Goal: Information Seeking & Learning: Check status

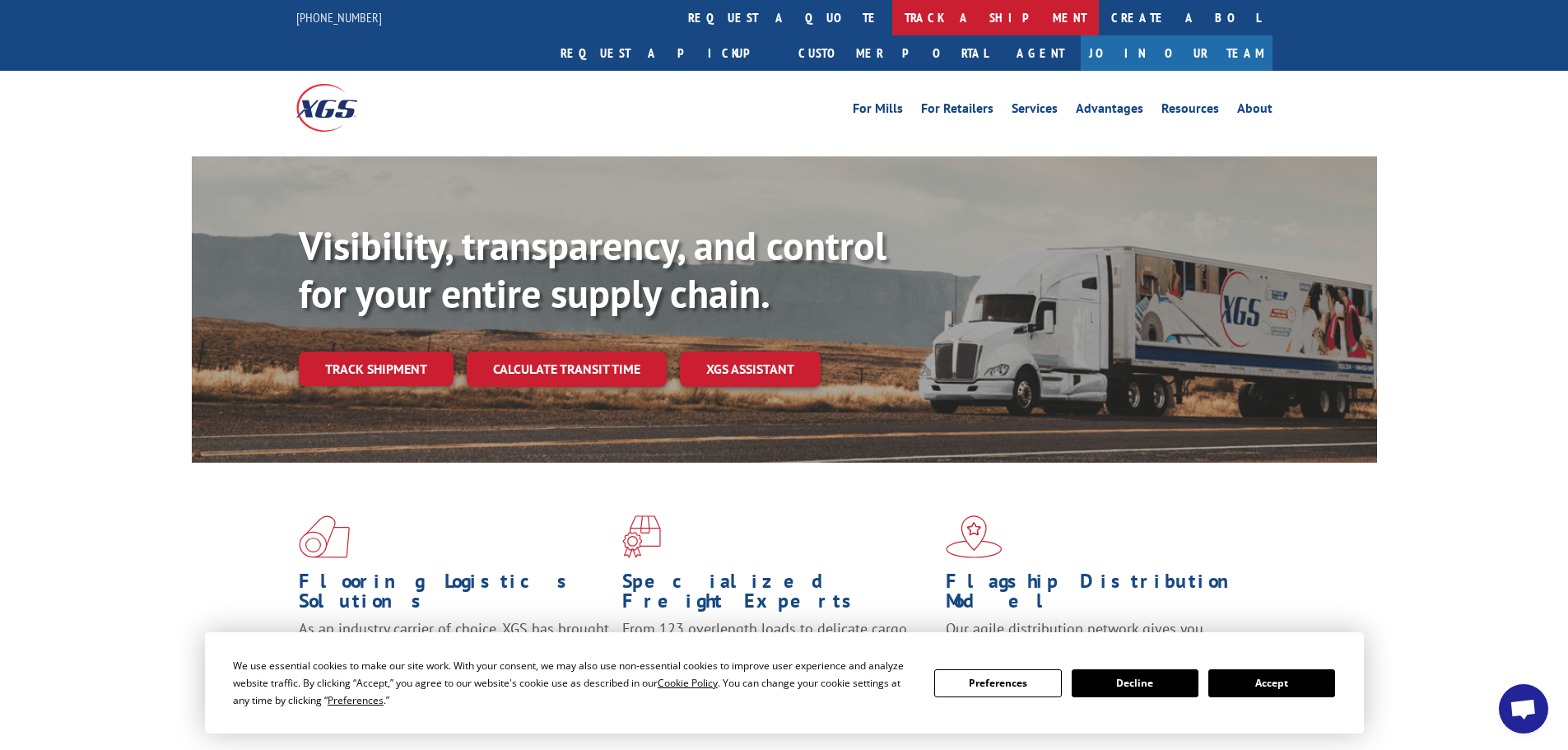
click at [893, 19] on link "track a shipment" at bounding box center [995, 17] width 206 height 35
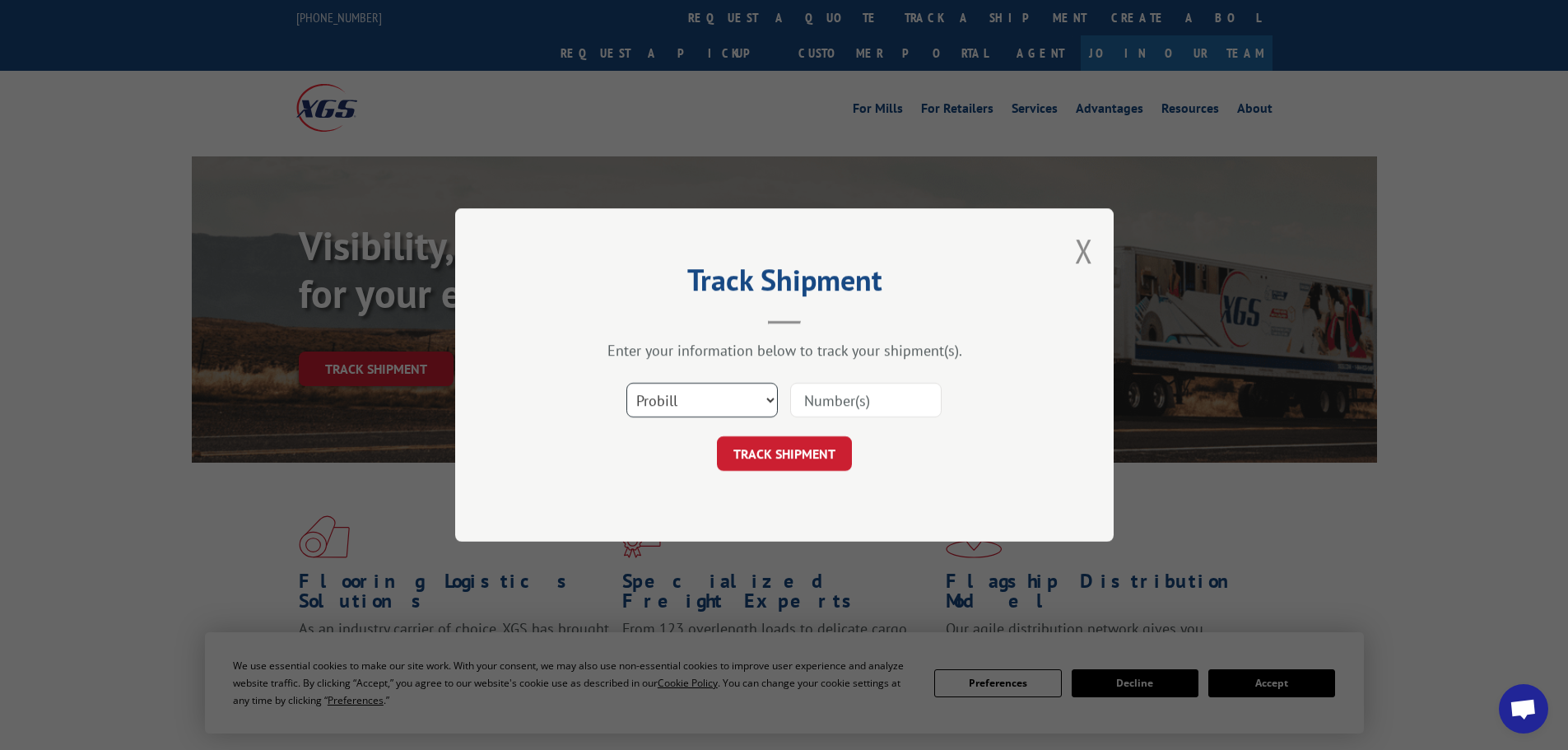
click at [690, 396] on select "Select category... Probill BOL PO" at bounding box center [702, 400] width 151 height 34
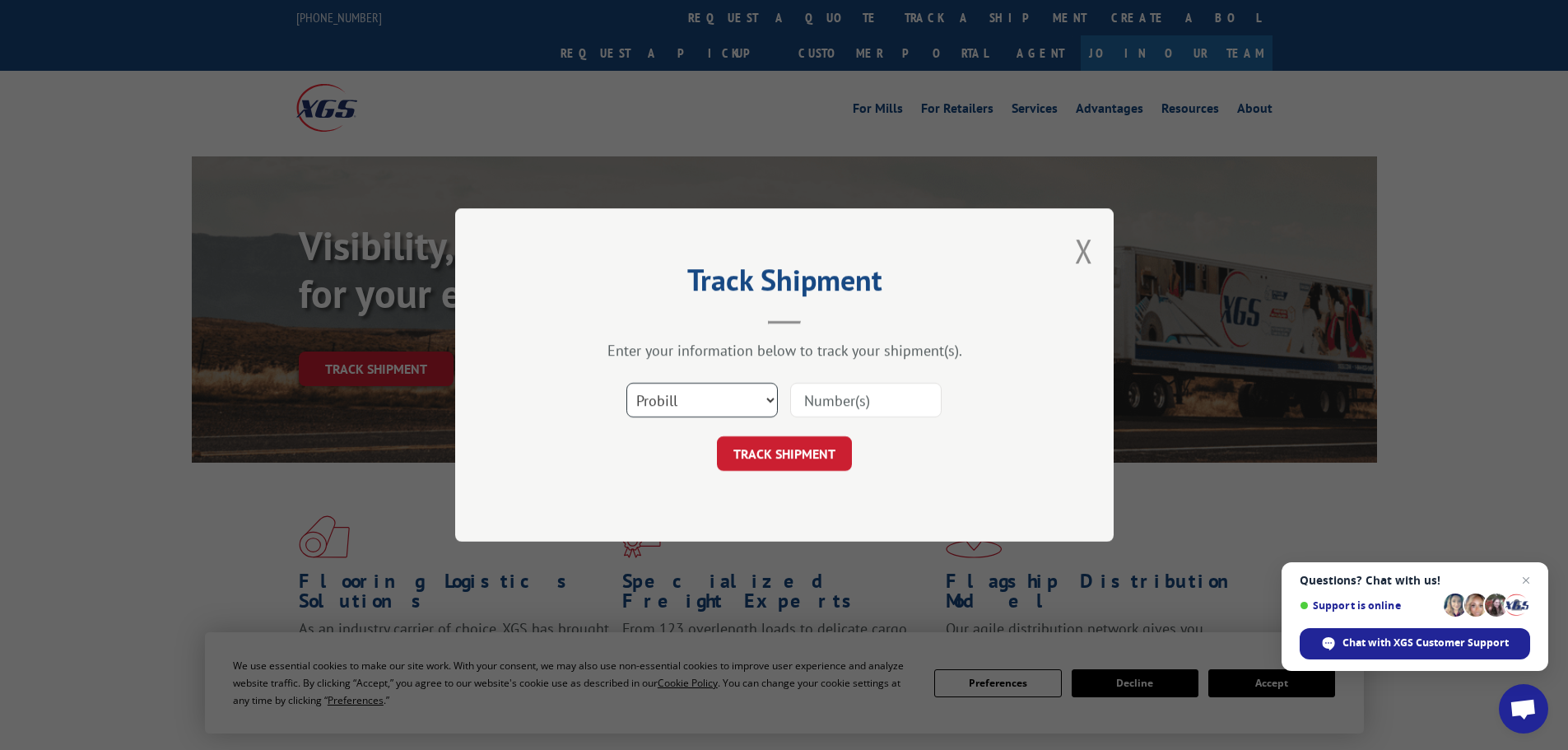
select select "bol"
click at [627, 383] on select "Select category... Probill BOL PO" at bounding box center [702, 400] width 151 height 34
click at [844, 402] on input at bounding box center [866, 400] width 151 height 34
paste input "6006992"
type input "6006992"
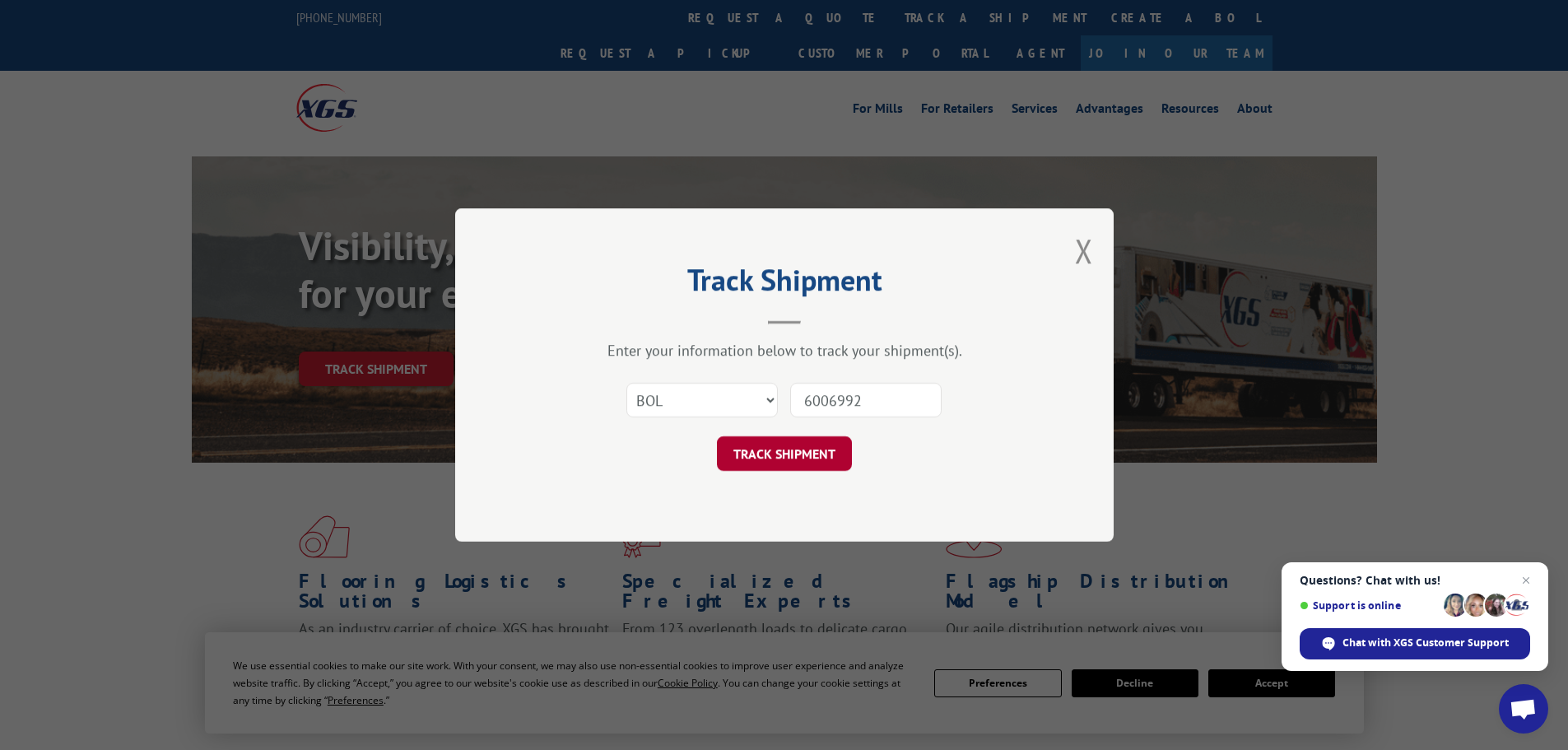
click at [796, 458] on button "TRACK SHIPMENT" at bounding box center [784, 453] width 135 height 34
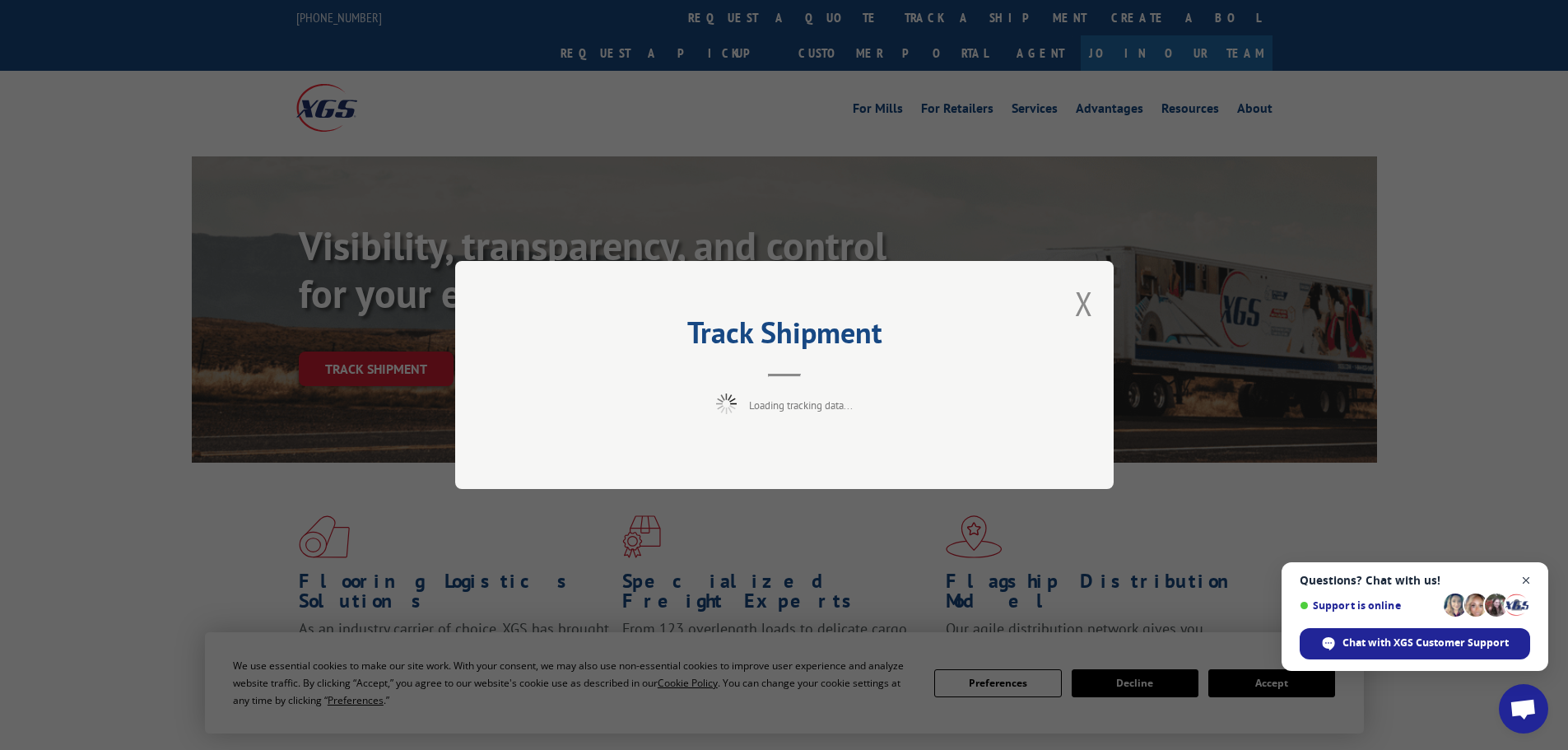
click at [1527, 578] on span "Open chat" at bounding box center [1527, 581] width 21 height 21
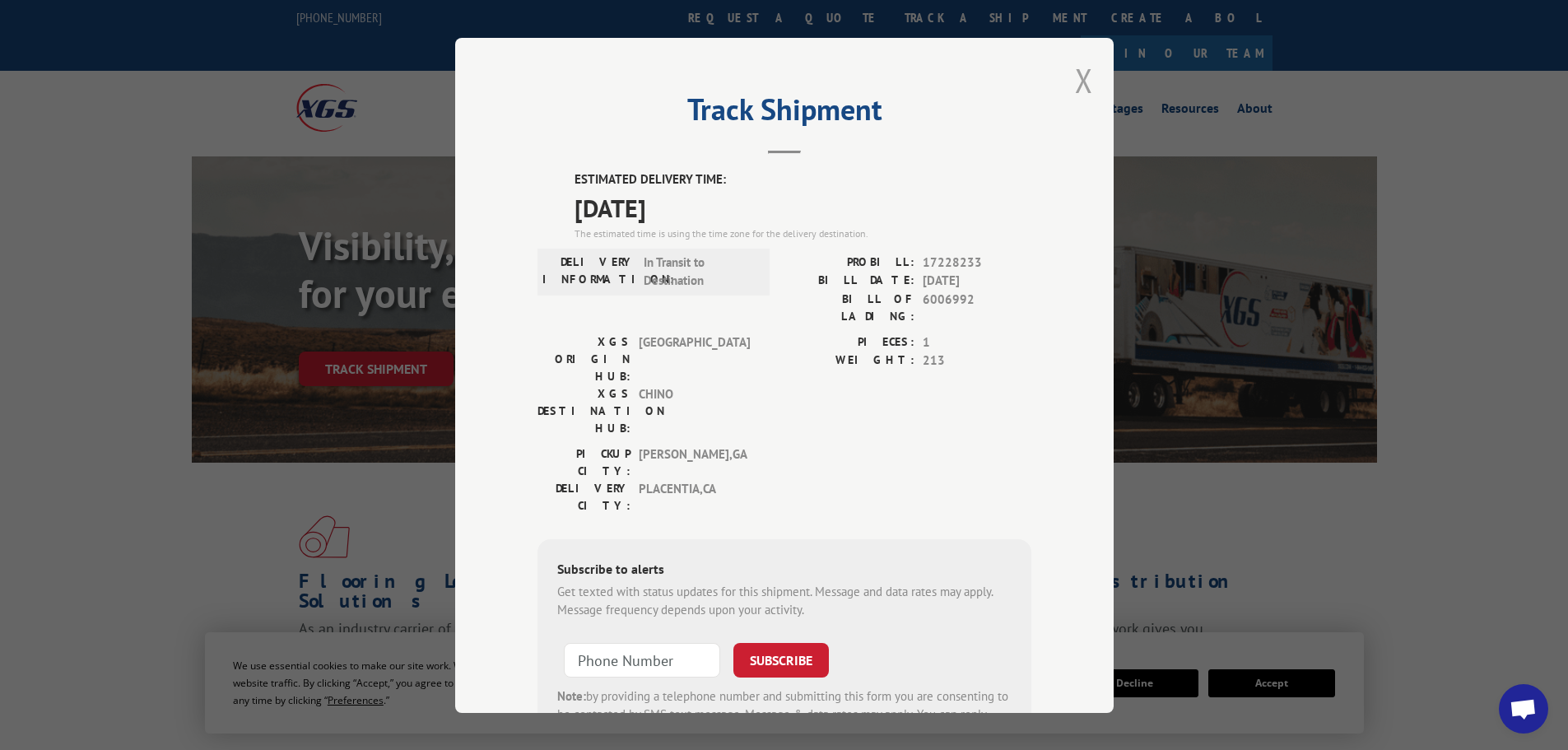
click at [1082, 78] on button "Close modal" at bounding box center [1084, 80] width 18 height 43
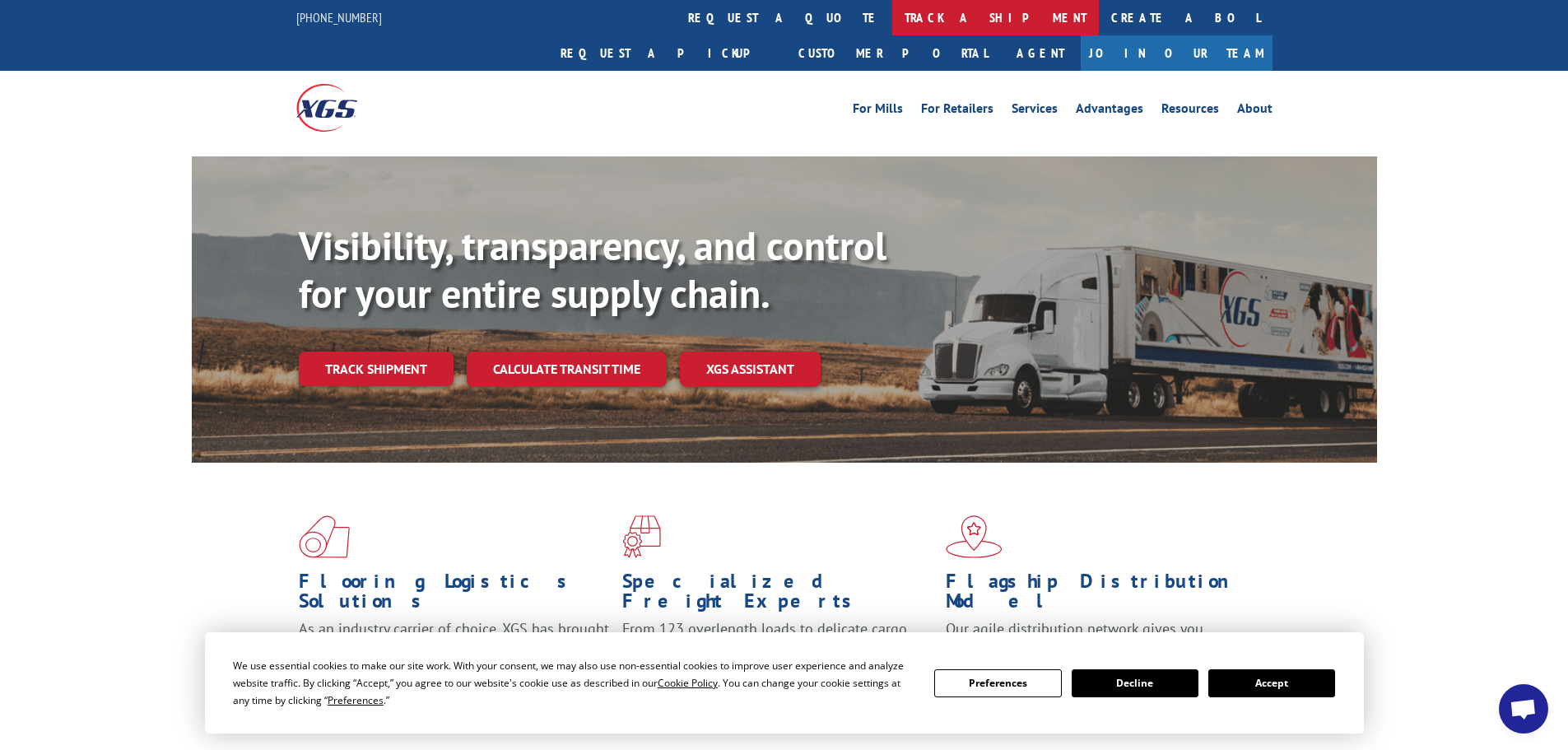
click at [893, 11] on link "track a shipment" at bounding box center [995, 17] width 206 height 35
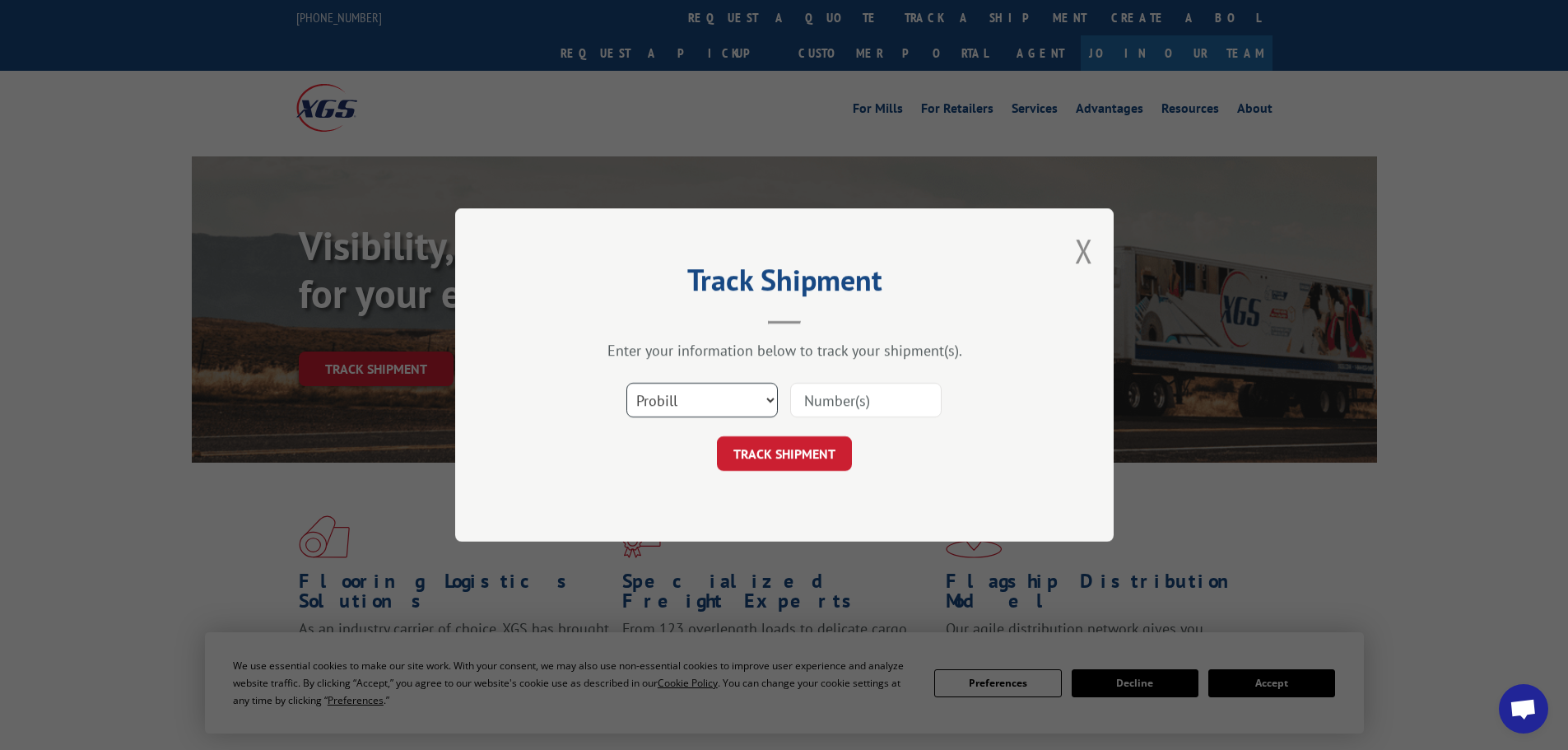
click at [688, 398] on select "Select category... Probill BOL PO" at bounding box center [702, 400] width 151 height 34
select select "bol"
click at [627, 383] on select "Select category... Probill BOL PO" at bounding box center [702, 400] width 151 height 34
click at [854, 408] on input at bounding box center [866, 400] width 151 height 34
paste input "5120899"
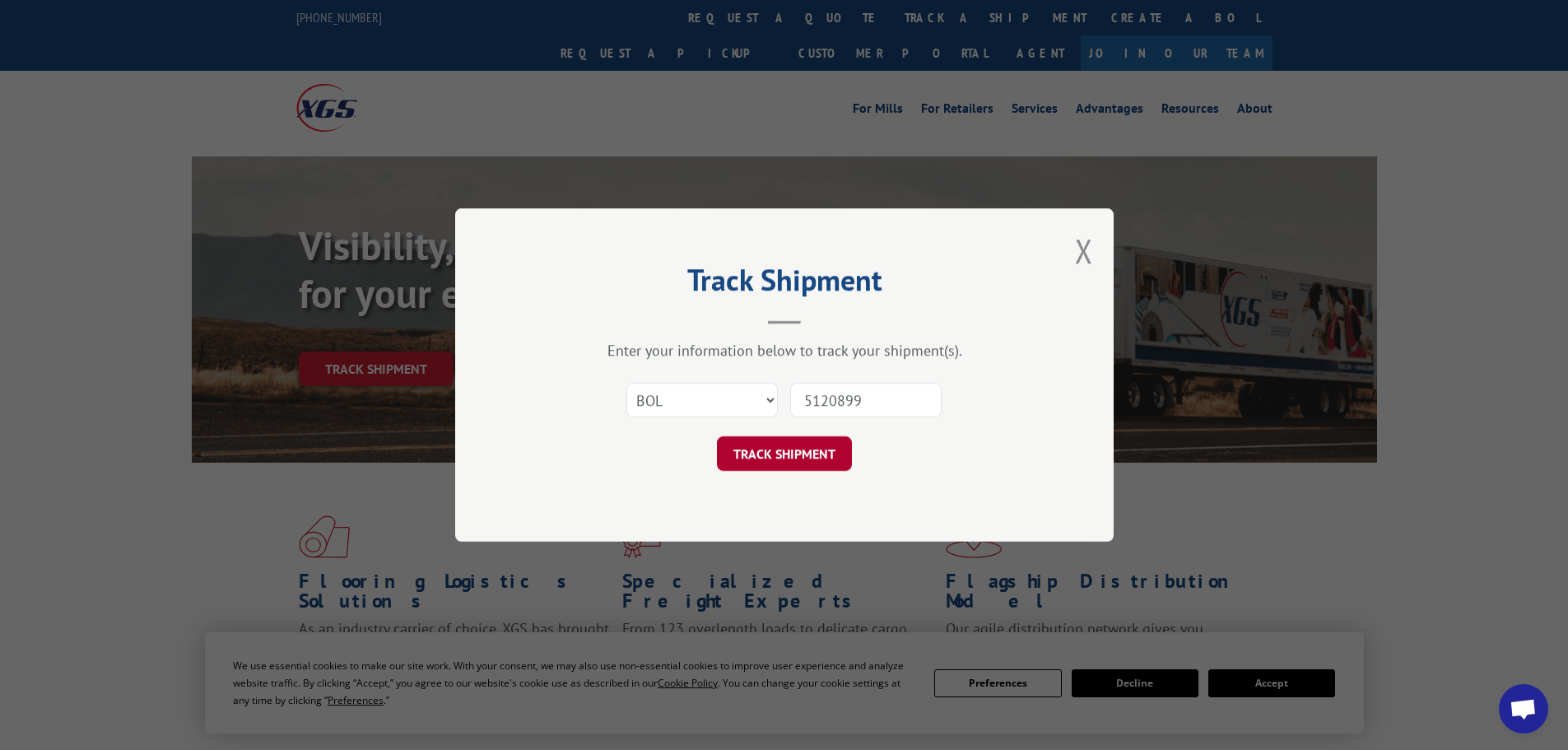
type input "5120899"
click at [825, 453] on button "TRACK SHIPMENT" at bounding box center [784, 453] width 135 height 34
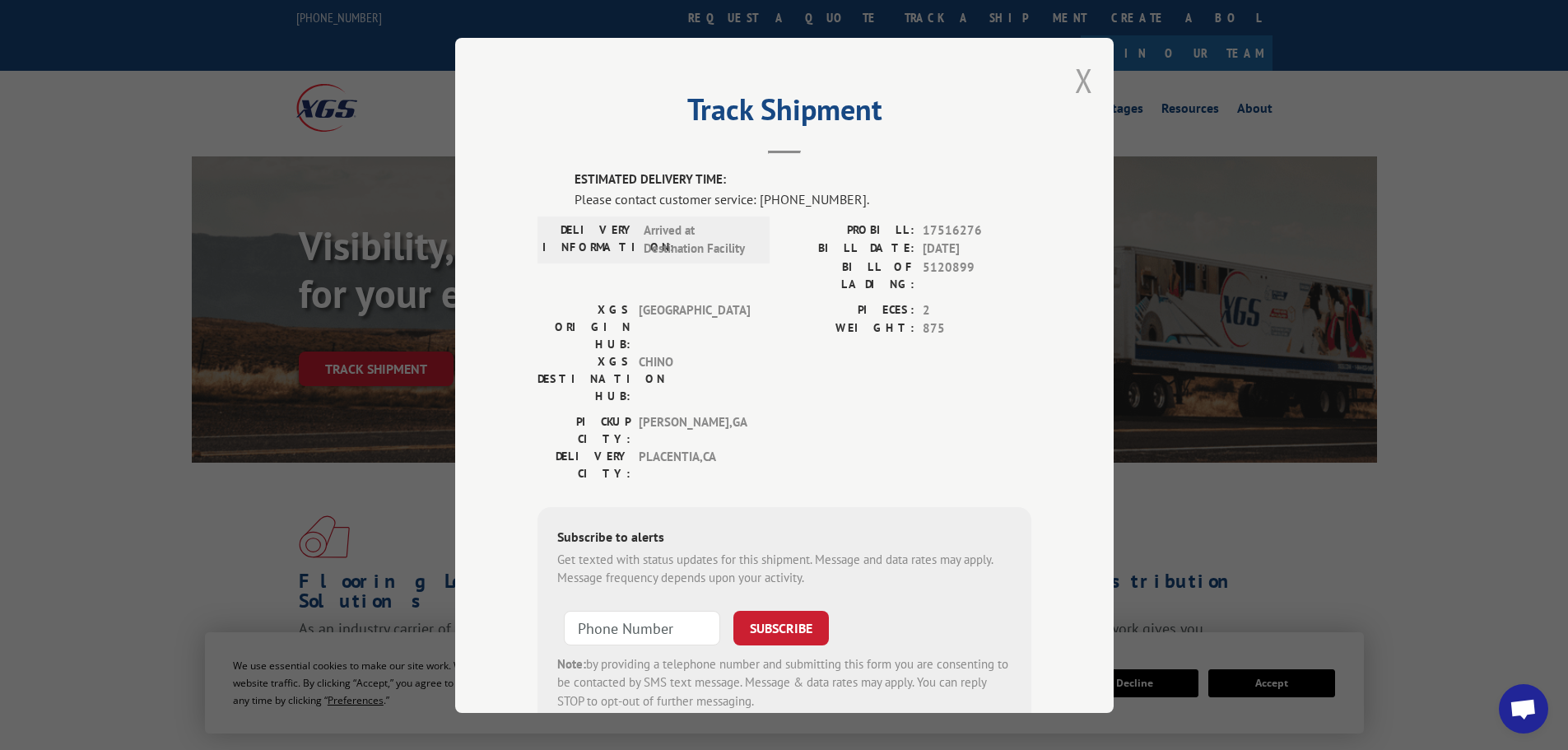
click at [1079, 82] on button "Close modal" at bounding box center [1084, 80] width 18 height 43
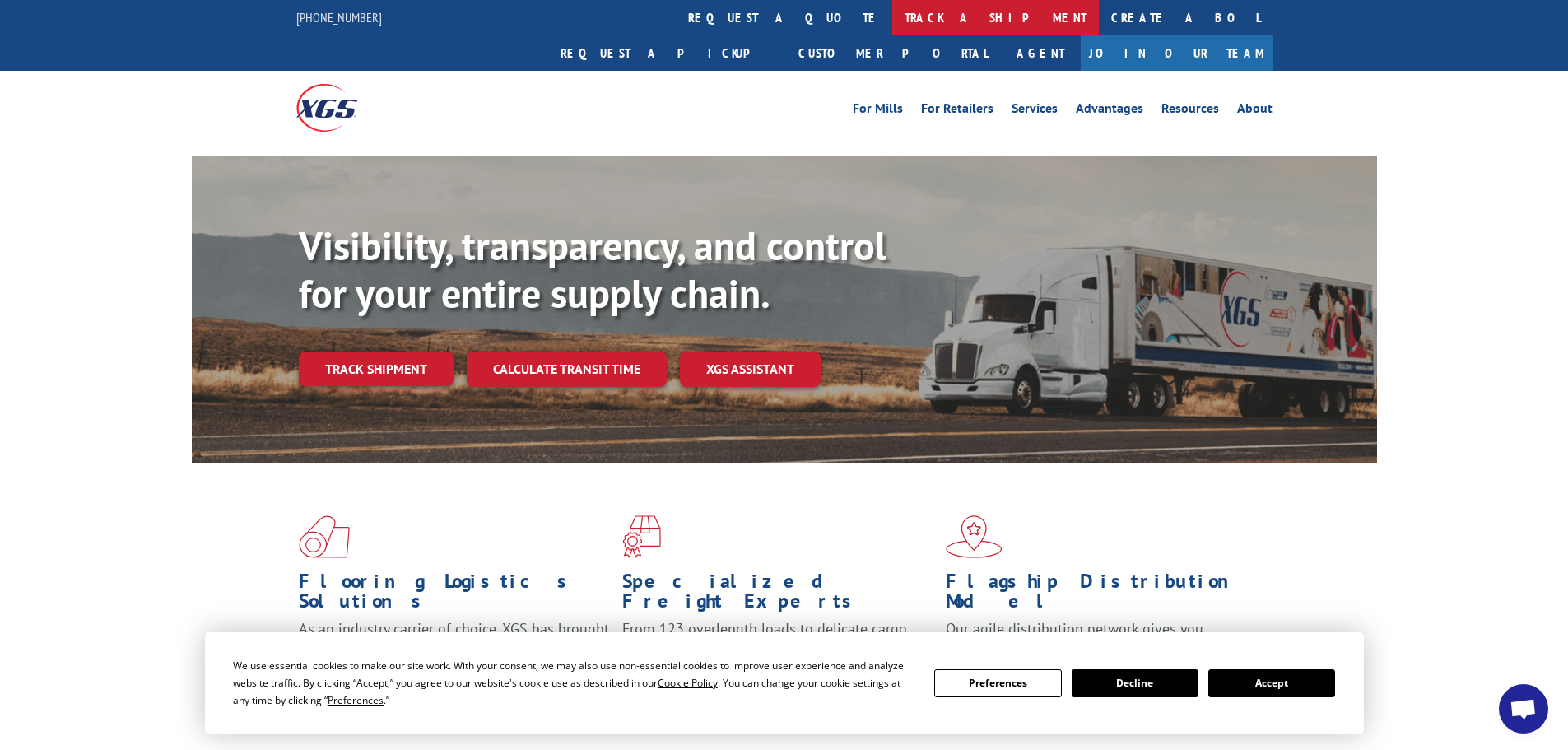
click at [893, 17] on link "track a shipment" at bounding box center [995, 17] width 206 height 35
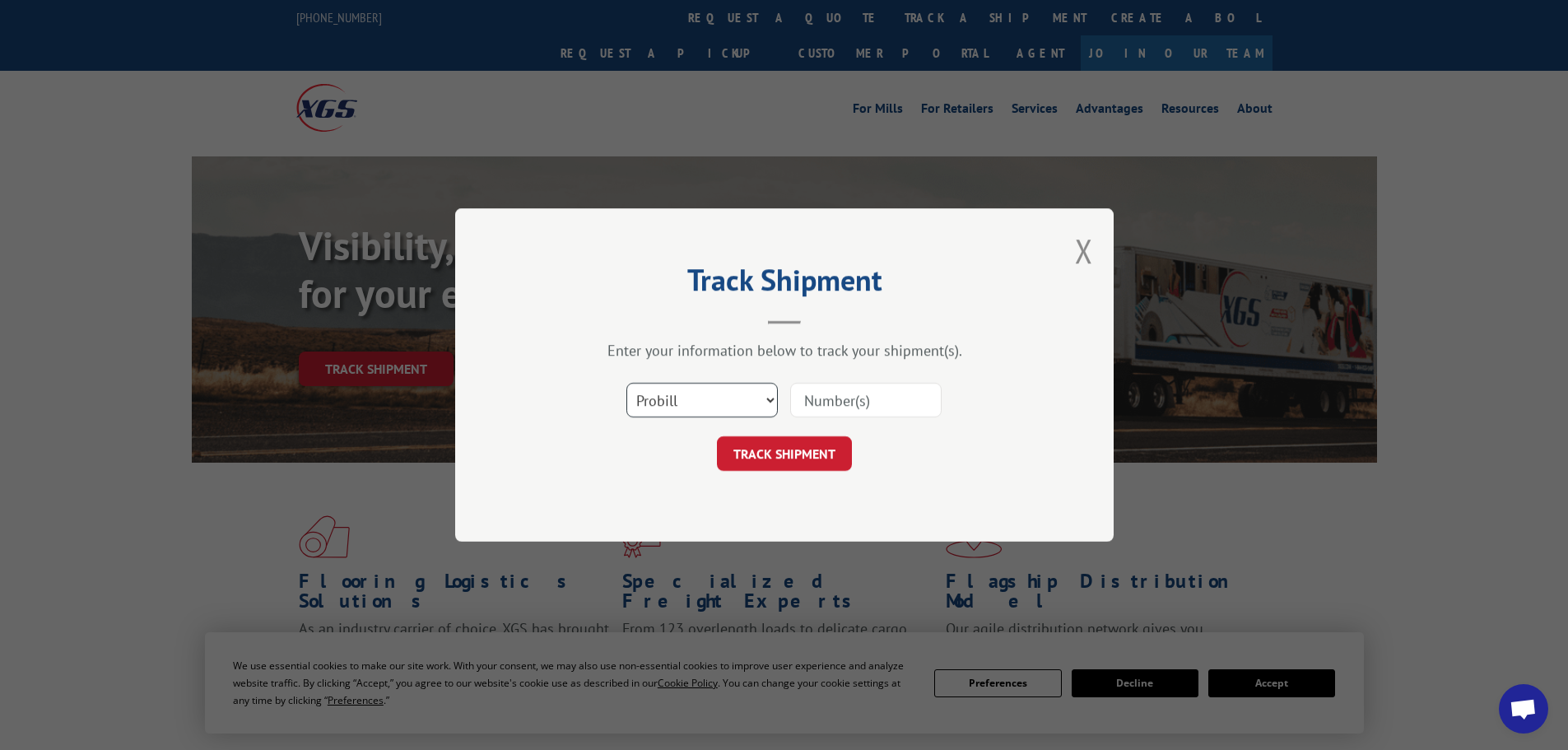
click at [642, 394] on select "Select category... Probill BOL PO" at bounding box center [702, 400] width 151 height 34
select select "bol"
click at [627, 383] on select "Select category... Probill BOL PO" at bounding box center [702, 400] width 151 height 34
click at [872, 395] on input at bounding box center [866, 400] width 151 height 34
paste input "6006992"
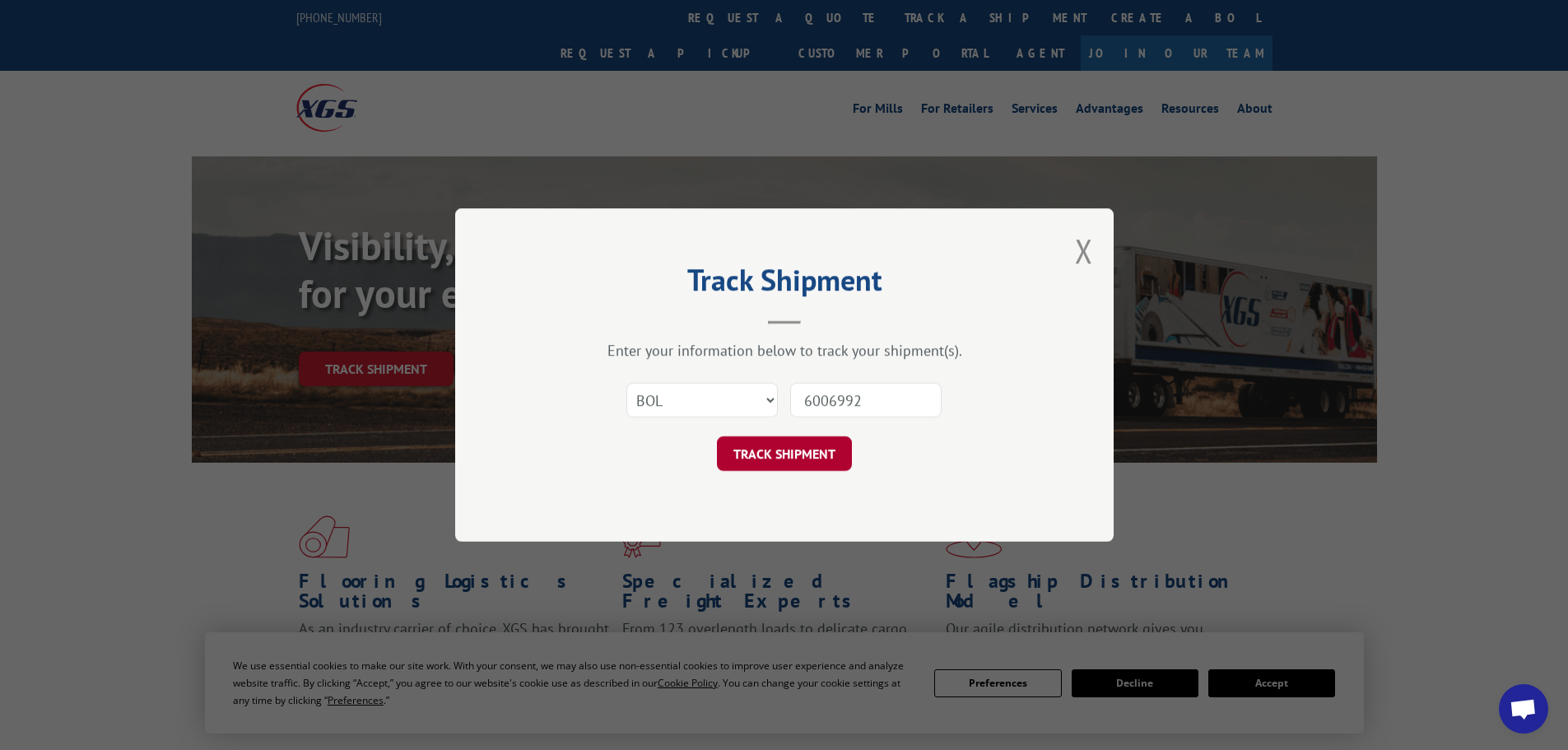
type input "6006992"
click at [801, 458] on button "TRACK SHIPMENT" at bounding box center [784, 453] width 135 height 34
